Goal: Check status

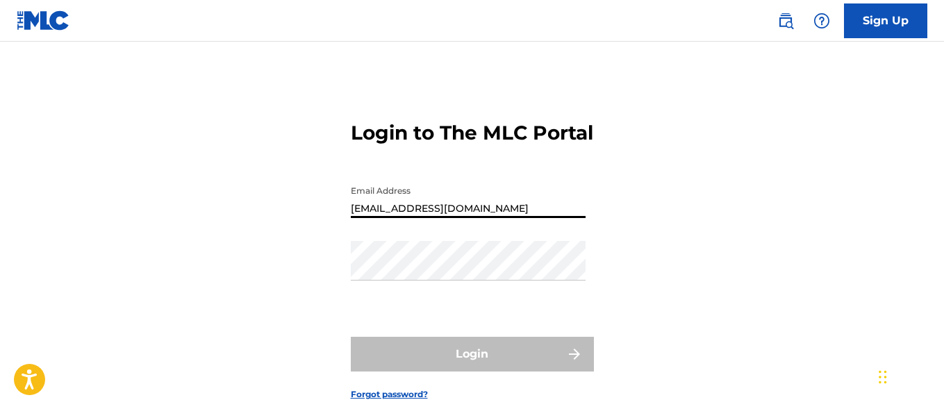
type input "[EMAIL_ADDRESS][DOMAIN_NAME]"
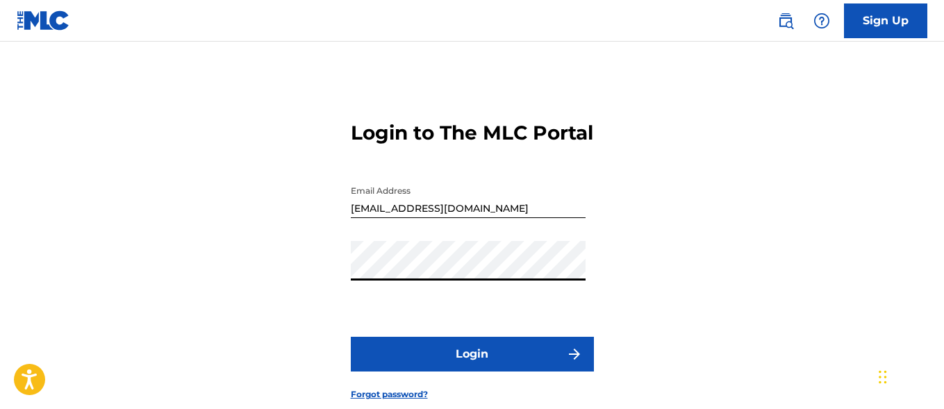
click at [472, 372] on button "Login" at bounding box center [472, 354] width 243 height 35
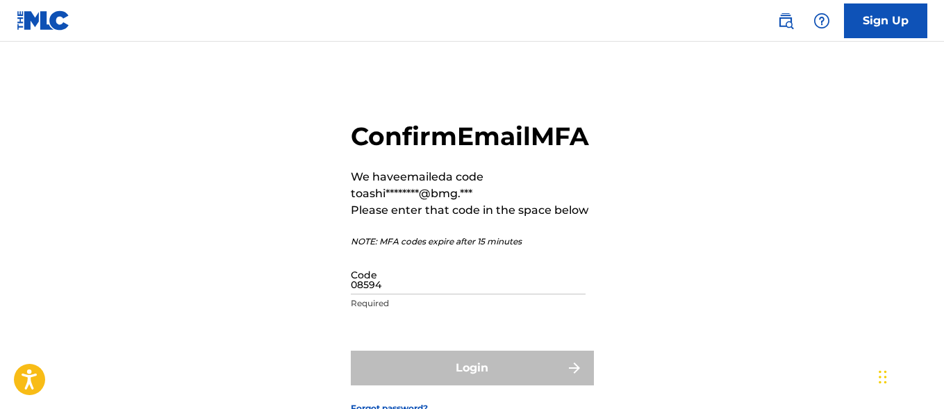
type input "085949"
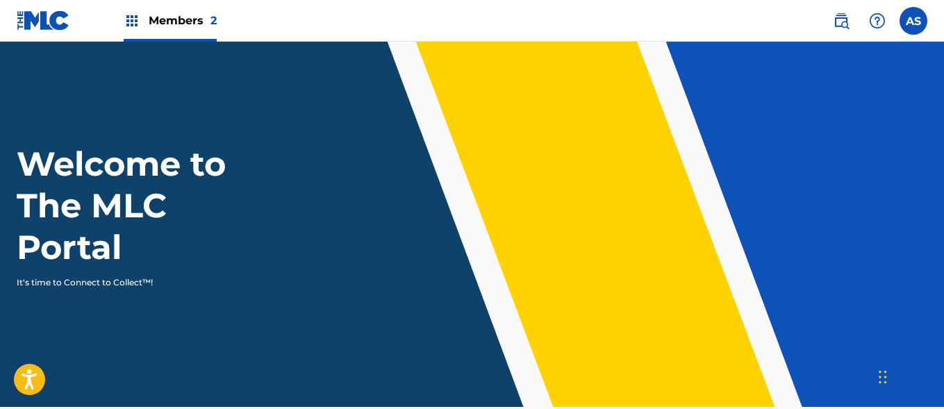
click at [132, 21] on img at bounding box center [132, 21] width 17 height 17
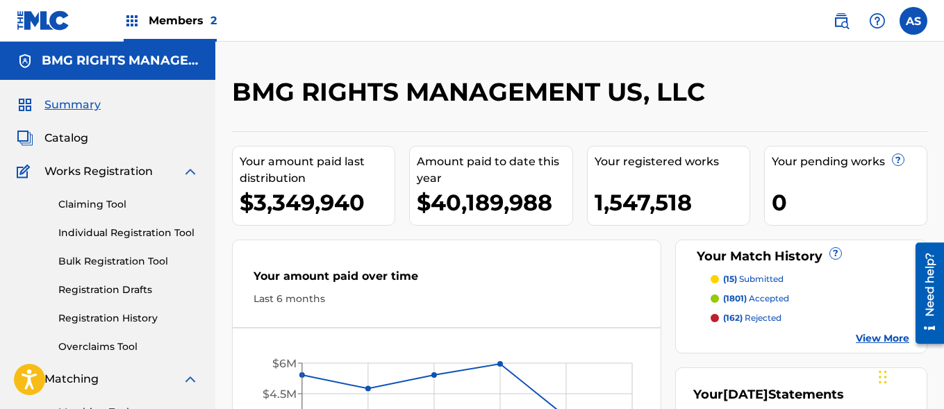
scroll to position [302, 0]
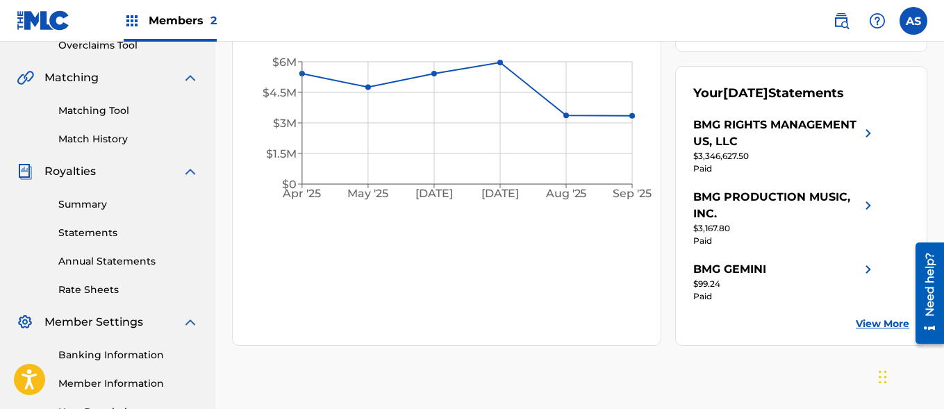
click at [129, 204] on link "Summary" at bounding box center [128, 204] width 140 height 15
